Goal: Check status

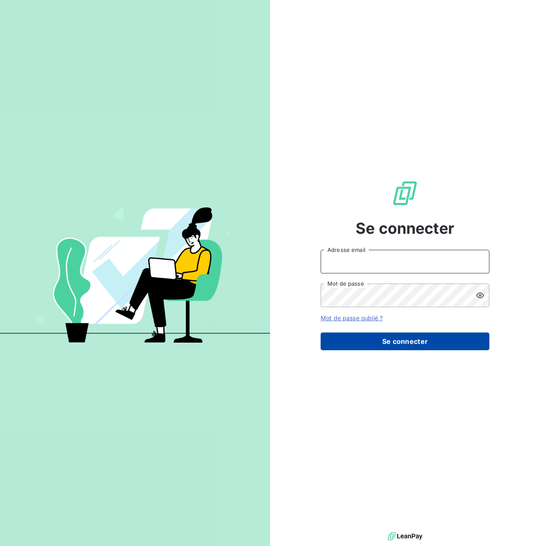
type input "[PERSON_NAME][EMAIL_ADDRESS][PERSON_NAME][DOMAIN_NAME]"
click at [399, 342] on button "Se connecter" at bounding box center [404, 341] width 169 height 18
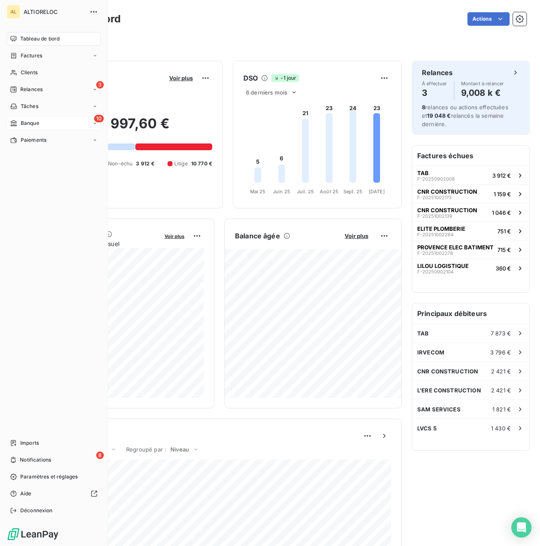
click at [22, 121] on span "Banque" at bounding box center [30, 123] width 19 height 8
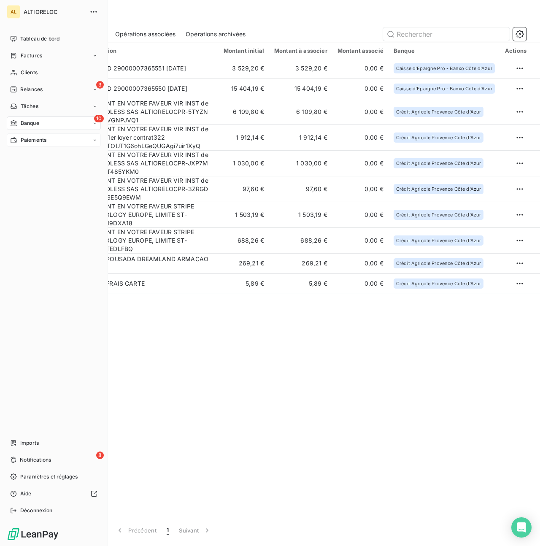
click at [24, 141] on span "Paiements" at bounding box center [34, 140] width 26 height 8
